Goal: Check status

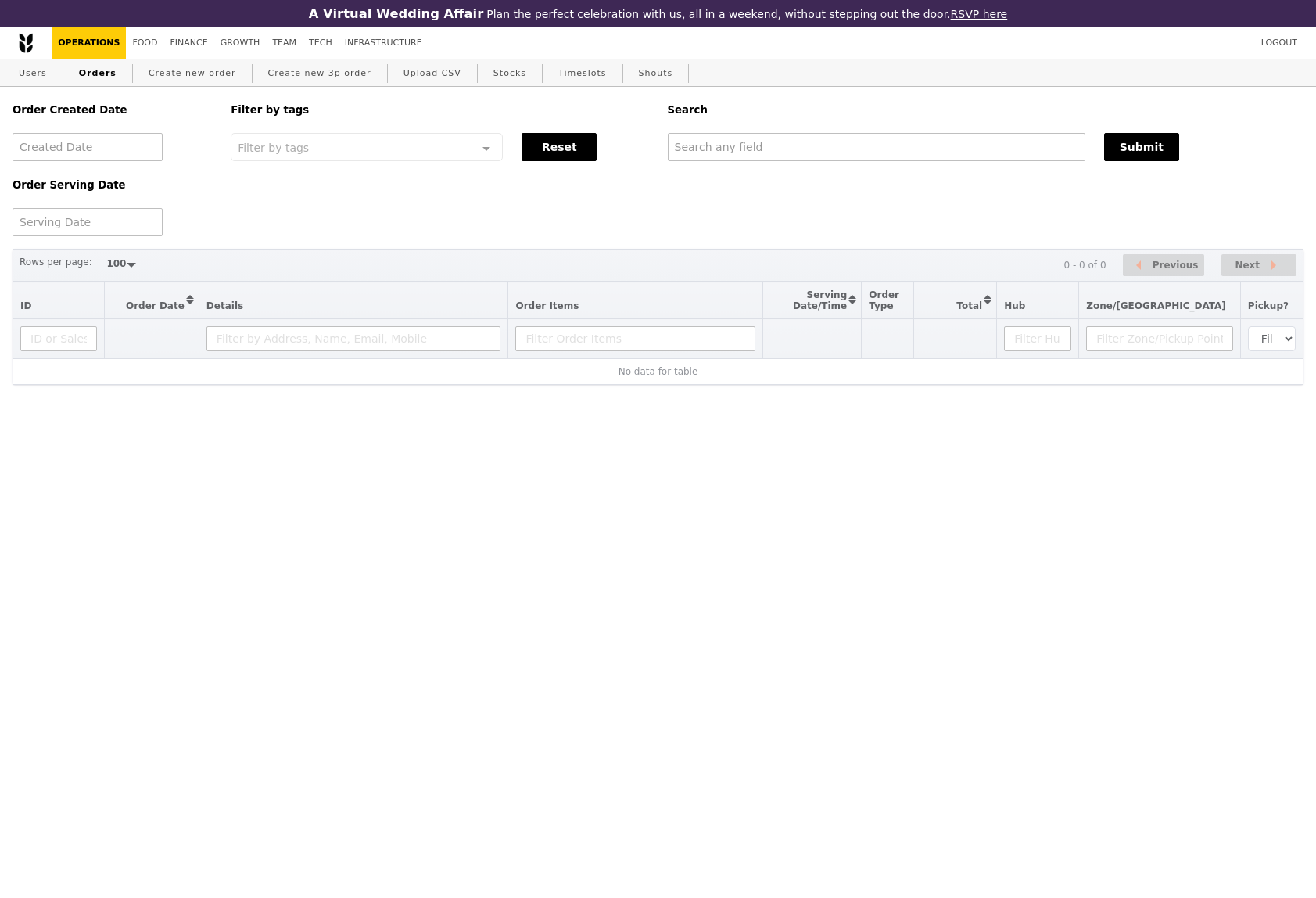
select select "100"
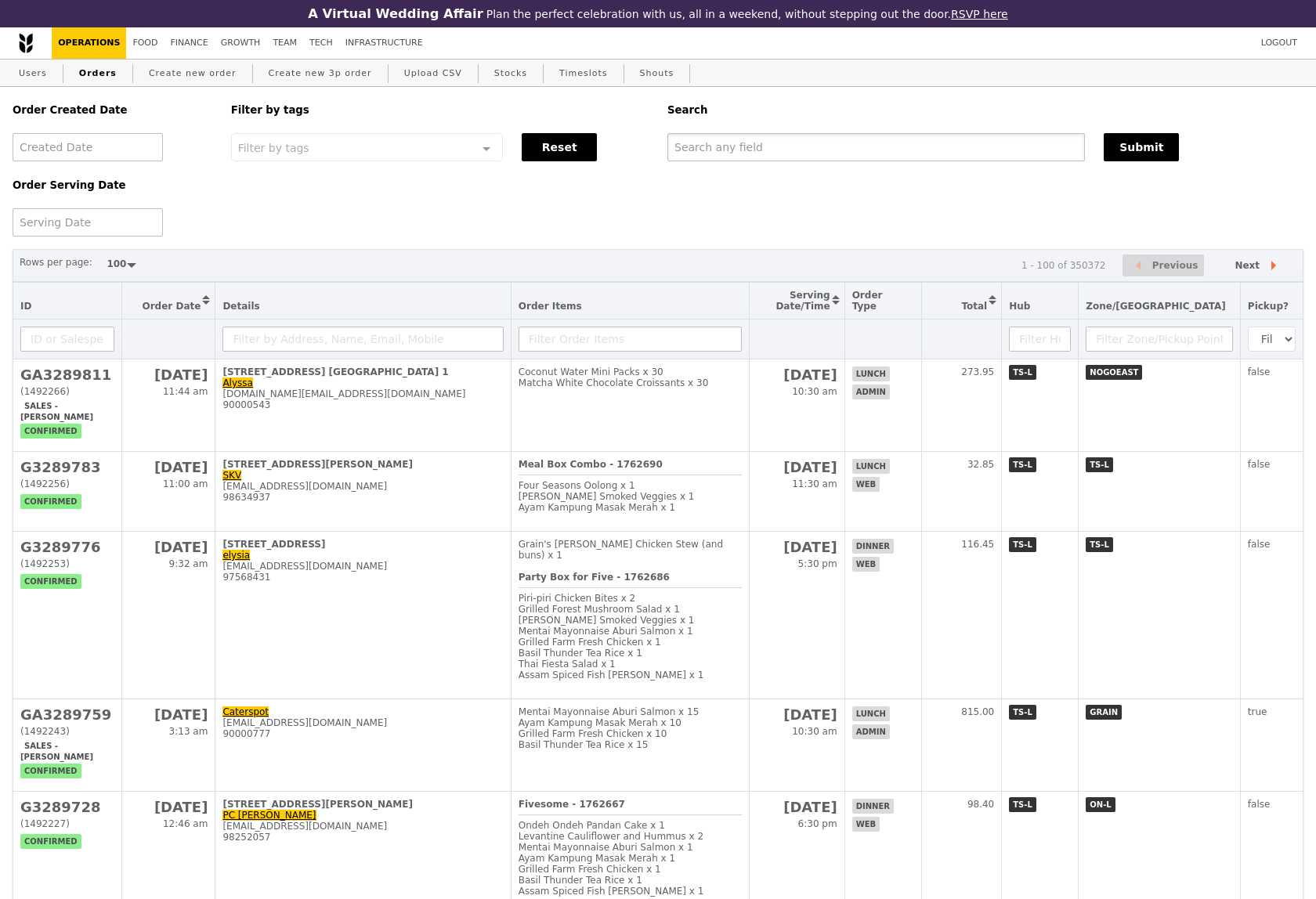
click at [723, 157] on input "text" at bounding box center [876, 147] width 417 height 28
paste input "[PERSON_NAME][EMAIL_ADDRESS][DOMAIN_NAME]"
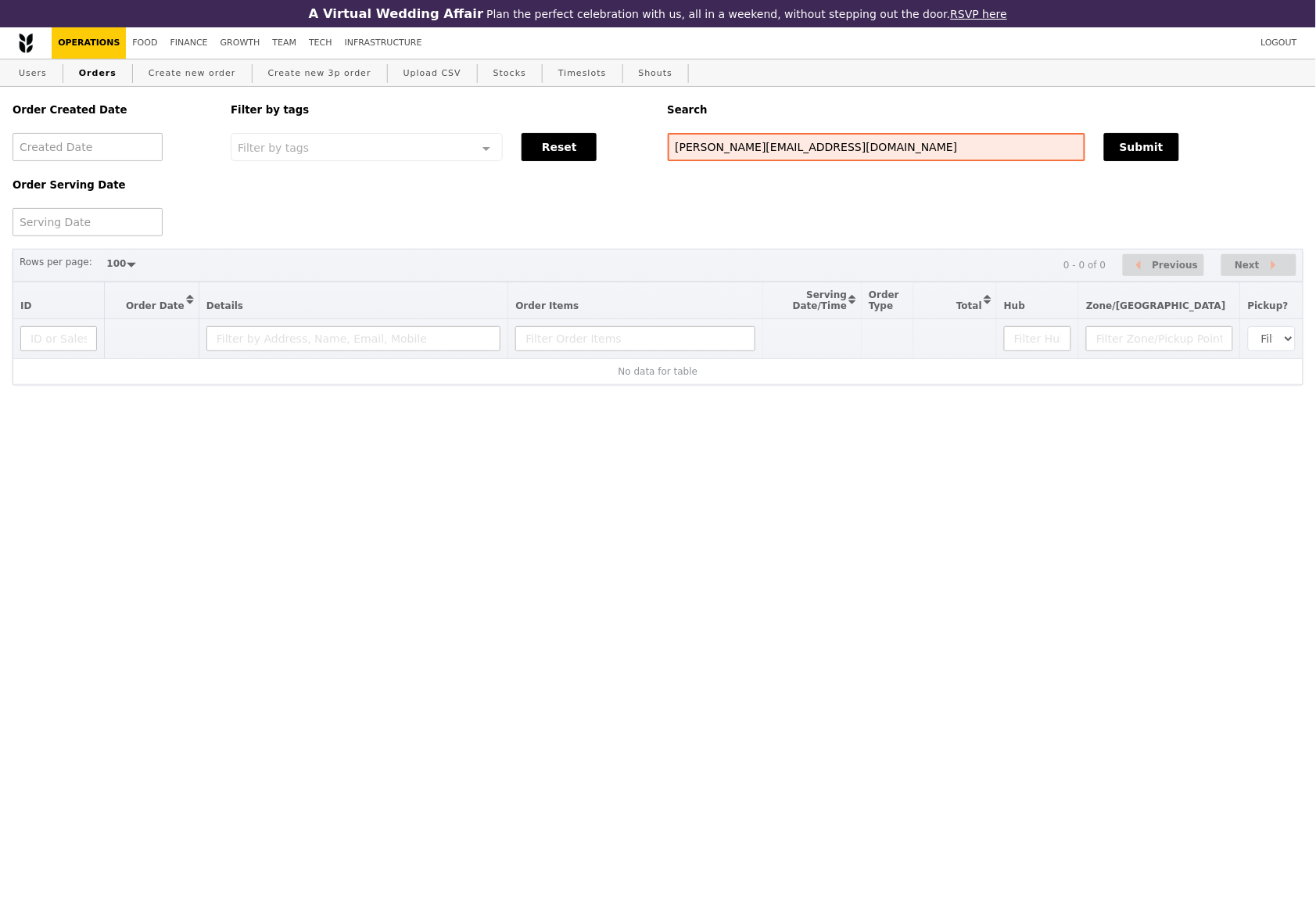
click at [798, 165] on div "Order Created Date Order Serving Date Filter by tags Filter by tags Meal_Plan W…" at bounding box center [658, 161] width 1310 height 149
drag, startPoint x: 736, startPoint y: 148, endPoint x: 914, endPoint y: 148, distance: 178.0
click at [914, 148] on input "[PERSON_NAME][EMAIL_ADDRESS][DOMAIN_NAME]" at bounding box center [877, 147] width 418 height 28
click at [798, 148] on input "[PERSON_NAME].tw.tan" at bounding box center [877, 147] width 418 height 28
click at [768, 143] on input "[PERSON_NAME].tw.tan" at bounding box center [877, 147] width 418 height 28
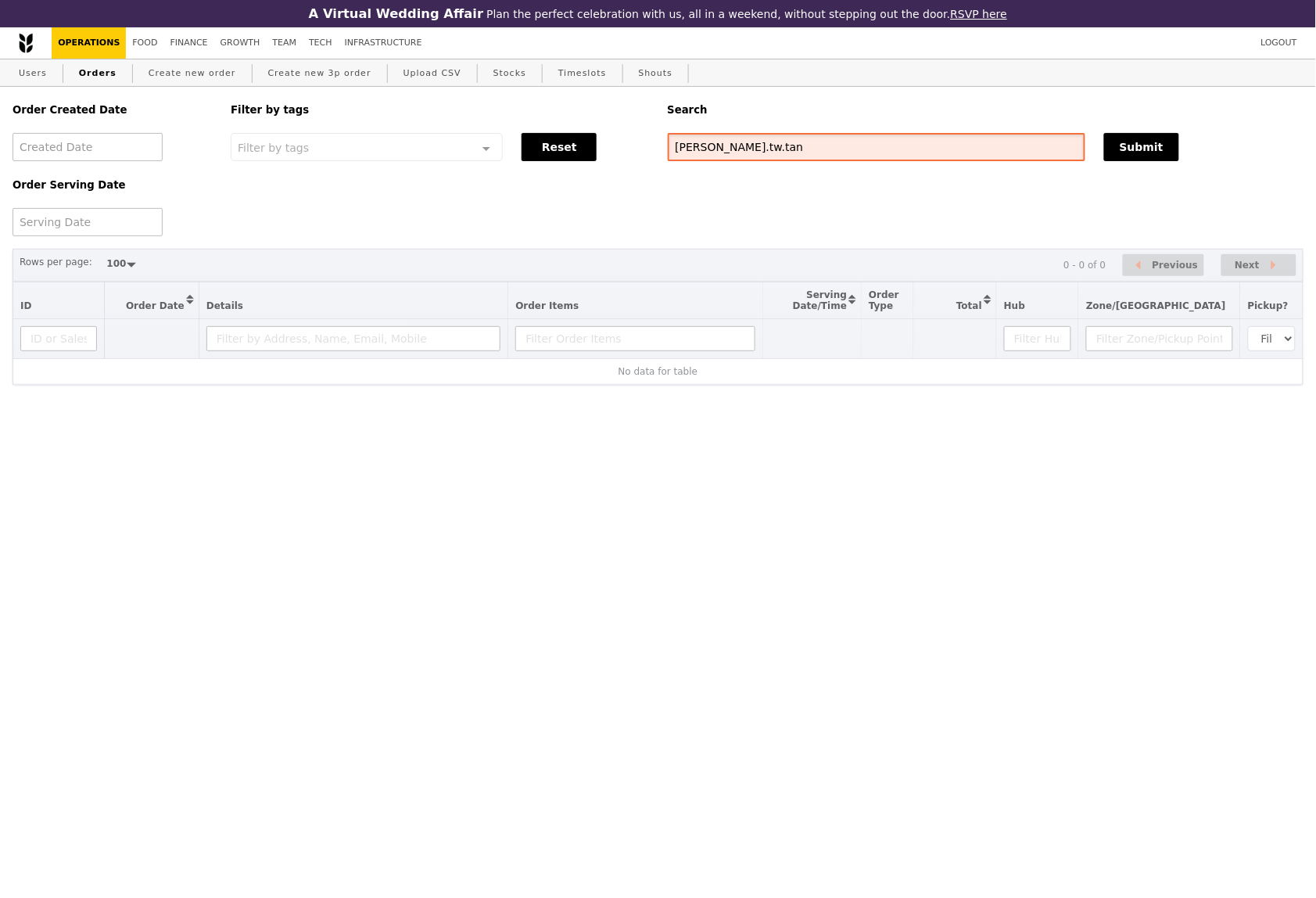
paste input "[EMAIL_ADDRESS][DOMAIN_NAME]"
type input "[PERSON_NAME][EMAIL_ADDRESS][DOMAIN_NAME]"
click at [1171, 143] on button "Submit" at bounding box center [1142, 147] width 75 height 28
